Goal: Check status

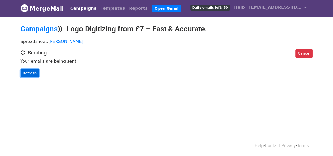
click at [28, 74] on link "Refresh" at bounding box center [30, 73] width 19 height 8
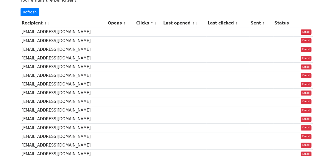
scroll to position [20, 0]
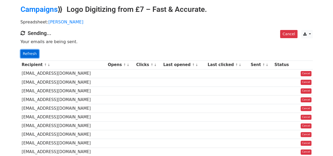
click at [33, 56] on link "Refresh" at bounding box center [30, 54] width 19 height 8
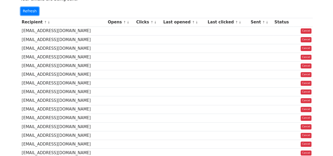
scroll to position [151, 0]
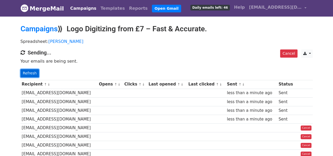
click at [32, 74] on link "Refresh" at bounding box center [30, 73] width 19 height 8
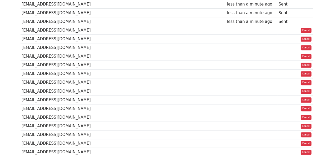
scroll to position [125, 0]
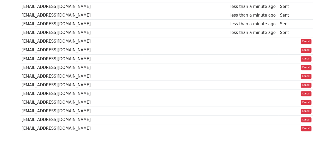
scroll to position [20, 0]
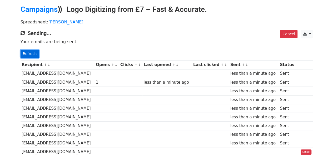
click at [33, 53] on link "Refresh" at bounding box center [30, 54] width 19 height 8
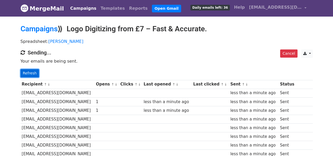
click at [35, 74] on link "Refresh" at bounding box center [30, 73] width 19 height 8
